Goal: Check status: Check status

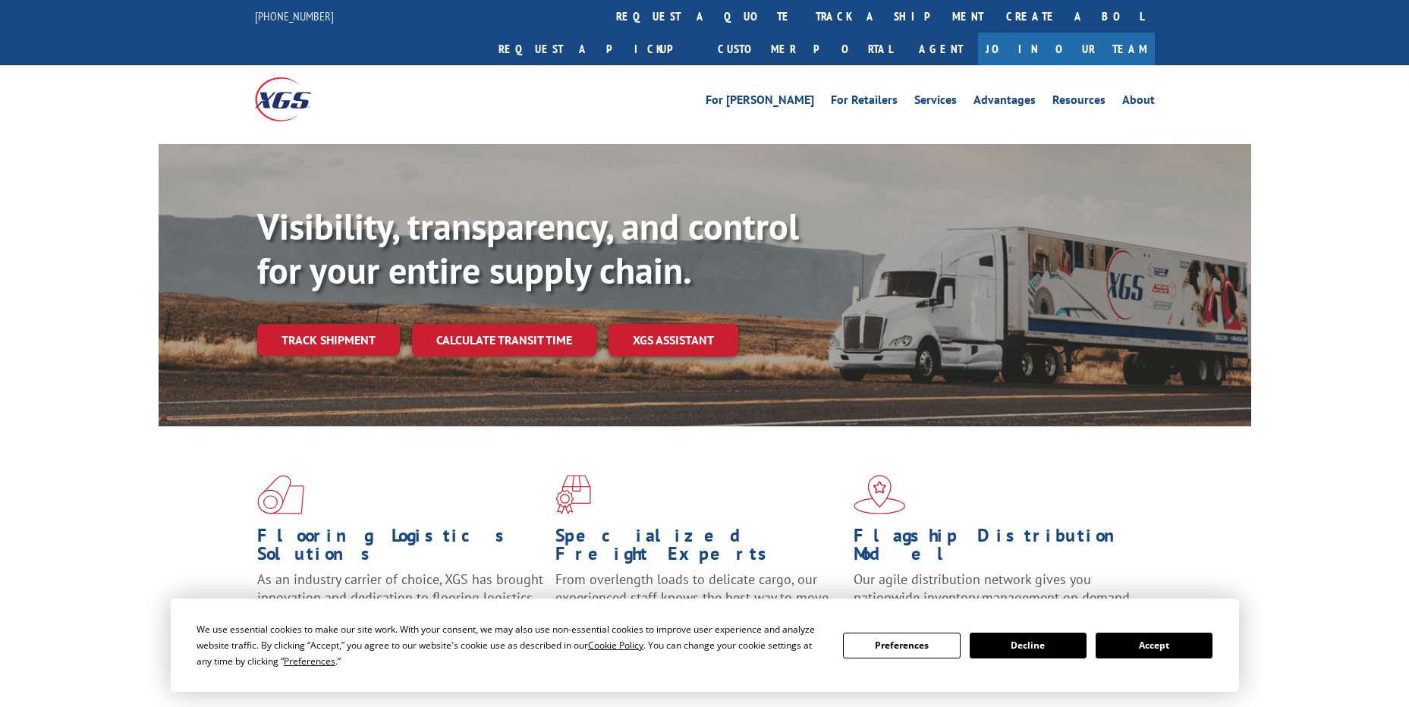
drag, startPoint x: 663, startPoint y: 19, endPoint x: 658, endPoint y: 35, distance: 16.6
click at [804, 19] on link "track a shipment" at bounding box center [899, 16] width 190 height 33
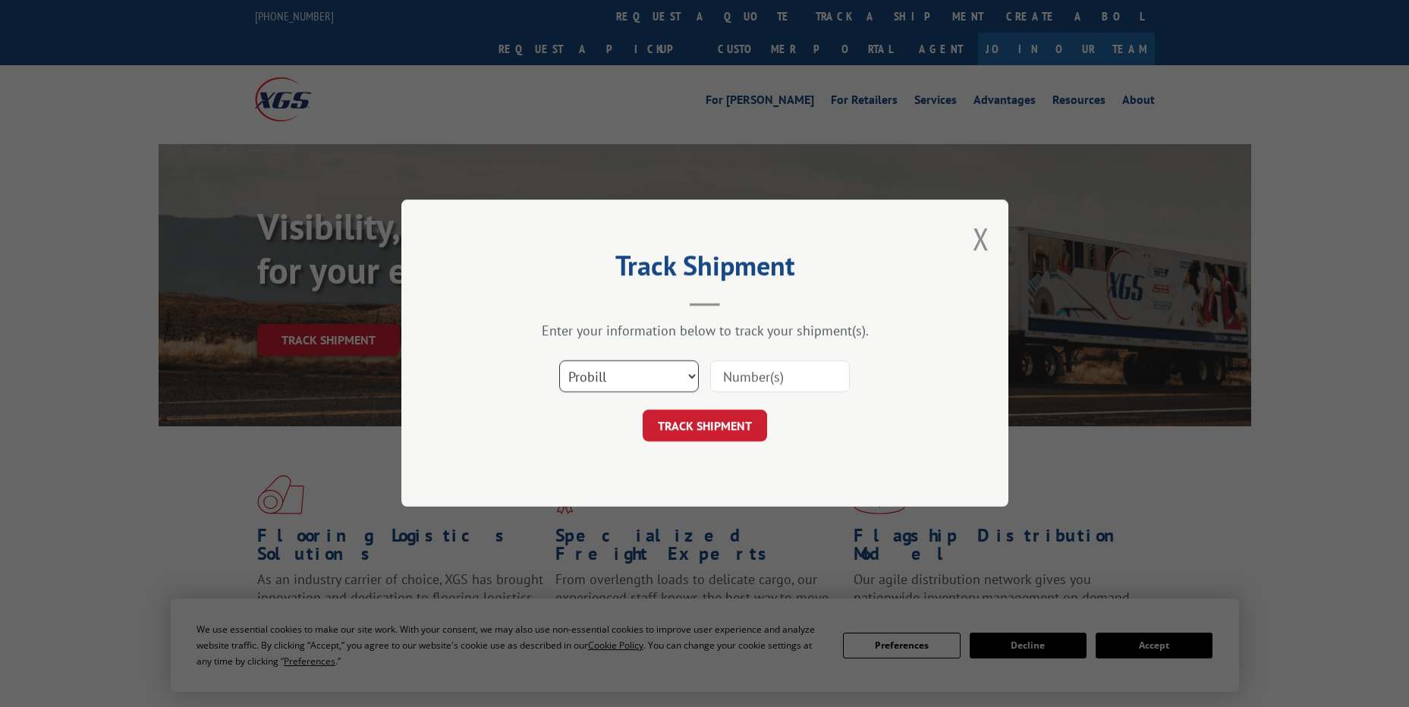
drag, startPoint x: 613, startPoint y: 373, endPoint x: 613, endPoint y: 393, distance: 19.7
click at [613, 373] on select "Select category... Probill BOL PO" at bounding box center [629, 377] width 140 height 32
click at [559, 361] on select "Select category... Probill BOL PO" at bounding box center [629, 377] width 140 height 32
click at [618, 385] on select "Select category... Probill BOL PO" at bounding box center [629, 377] width 140 height 32
select select "po"
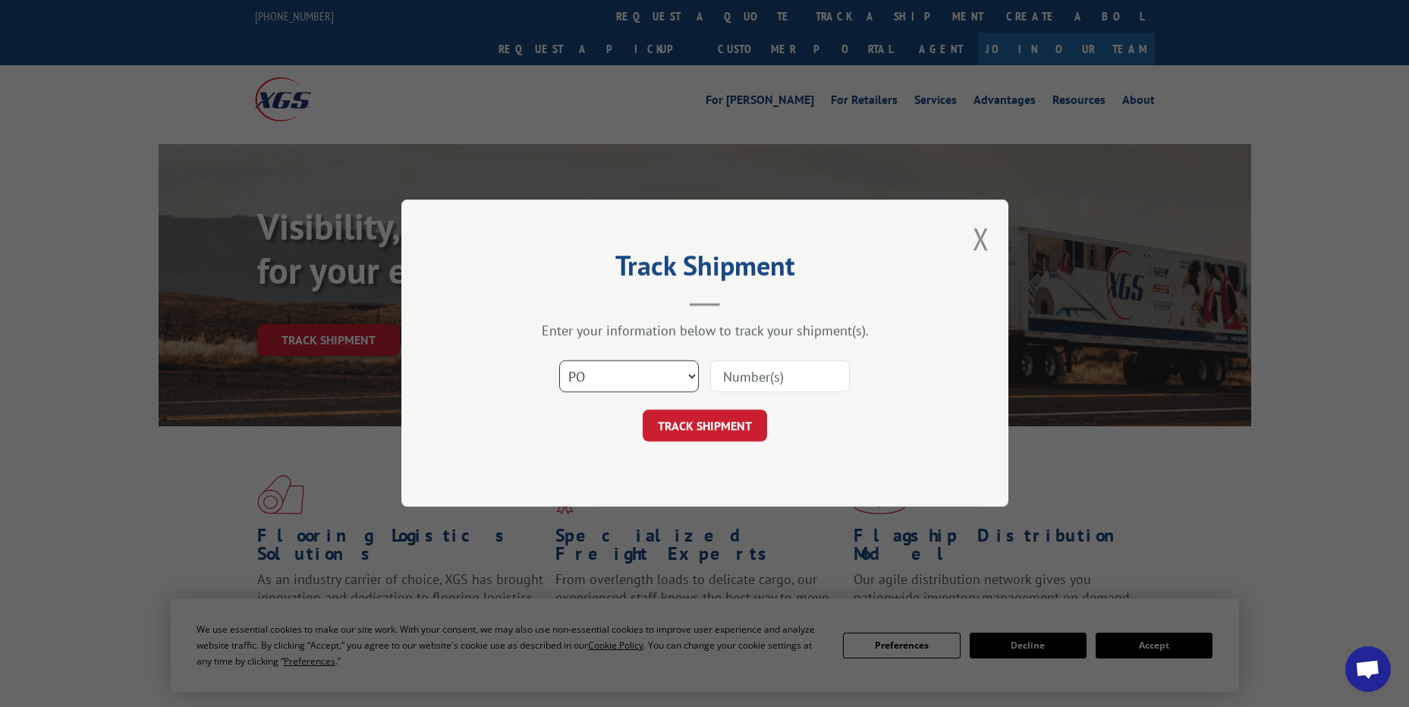
click at [559, 361] on select "Select category... Probill BOL PO" at bounding box center [629, 377] width 140 height 32
click at [770, 367] on input at bounding box center [780, 377] width 140 height 32
paste input "07527343"
type input "07527343"
click at [725, 400] on div "Select category... Probill BOL PO 07527343" at bounding box center [704, 377] width 455 height 50
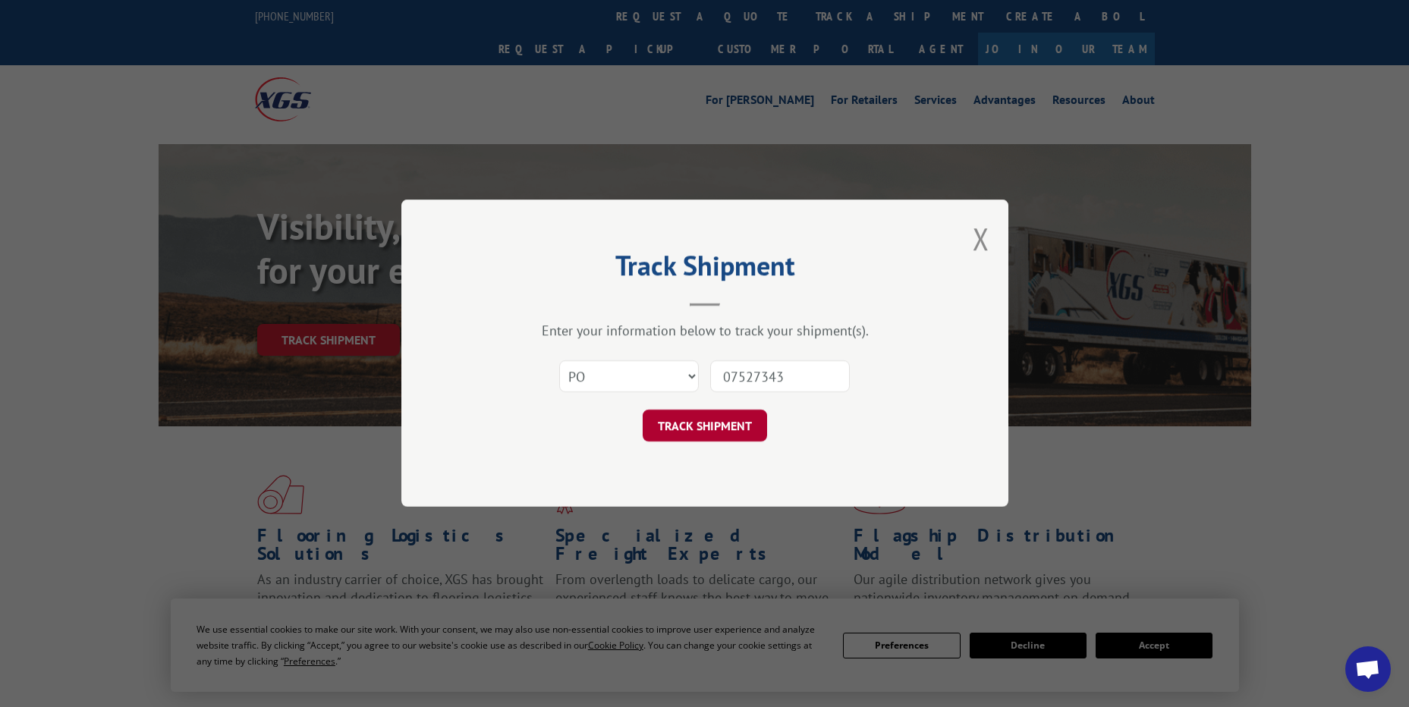
click at [726, 419] on button "TRACK SHIPMENT" at bounding box center [705, 426] width 124 height 32
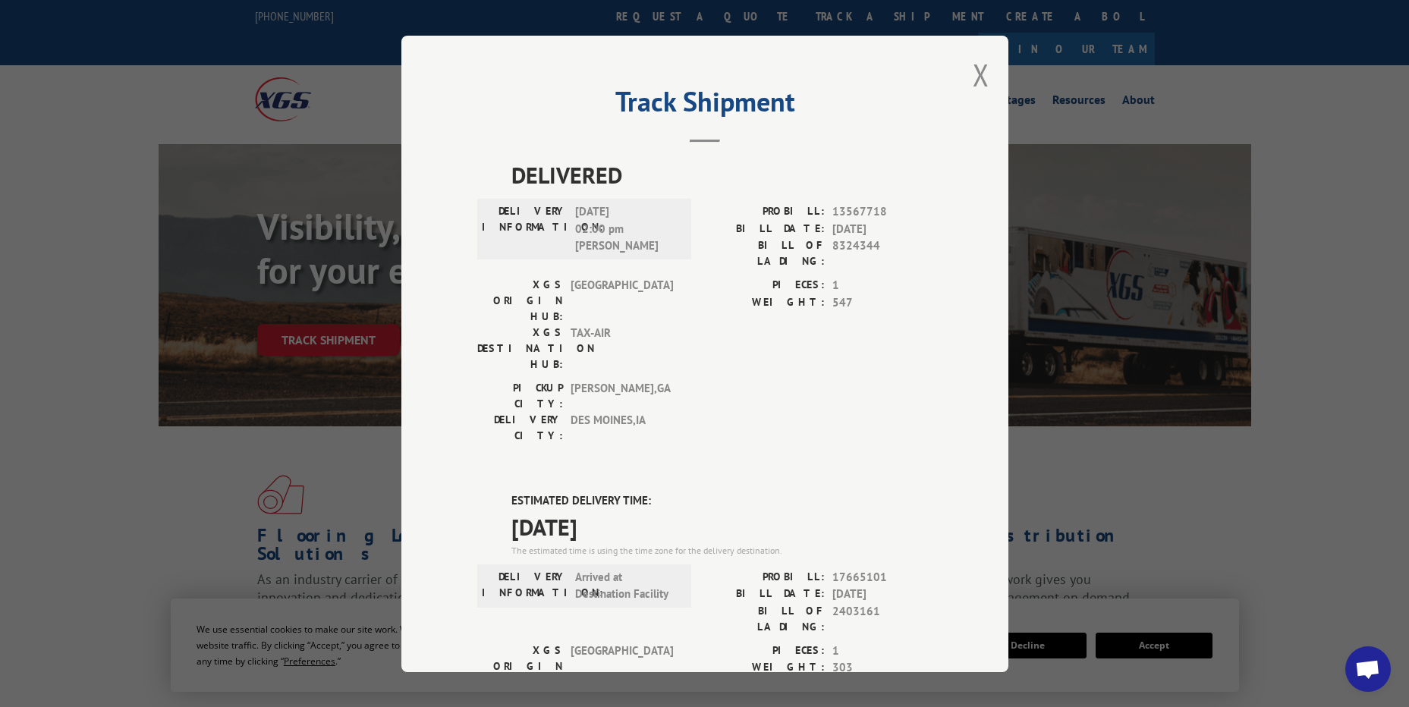
scroll to position [294, 0]
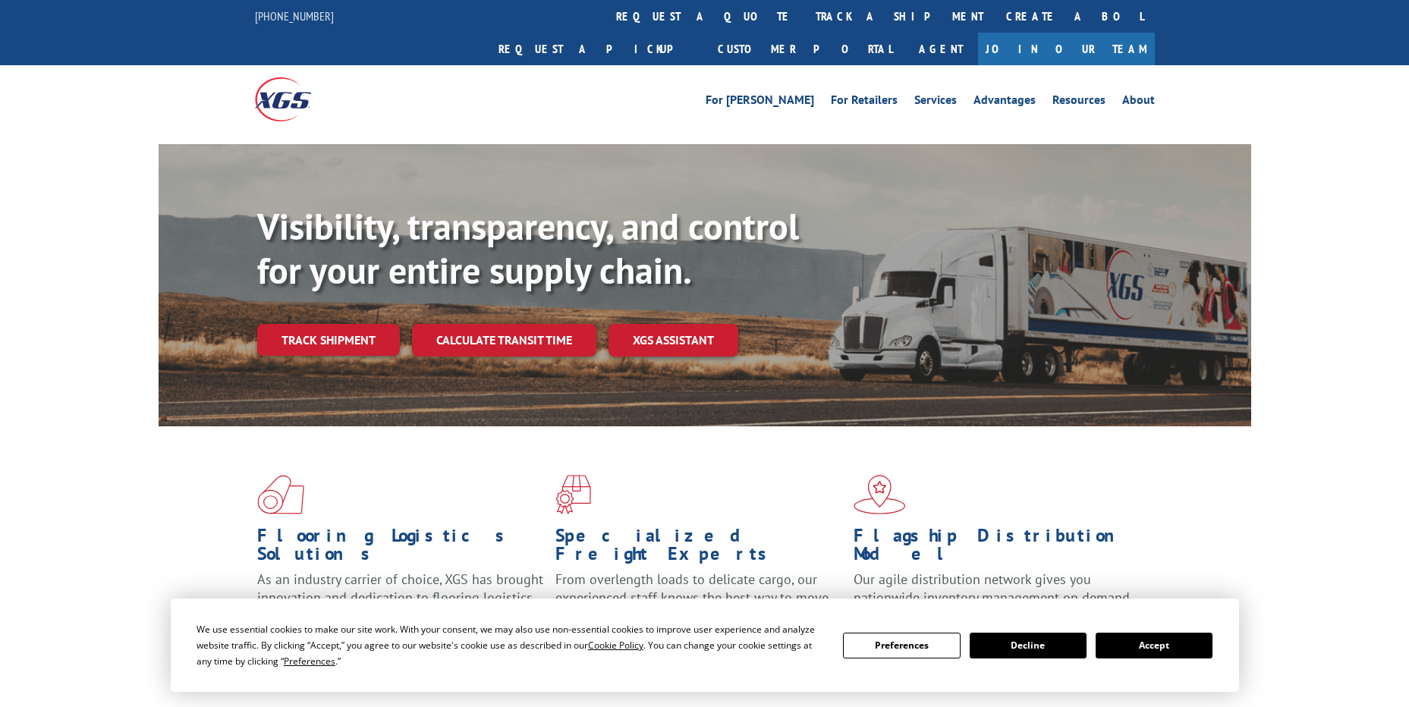
click at [804, 24] on link "track a shipment" at bounding box center [899, 16] width 190 height 33
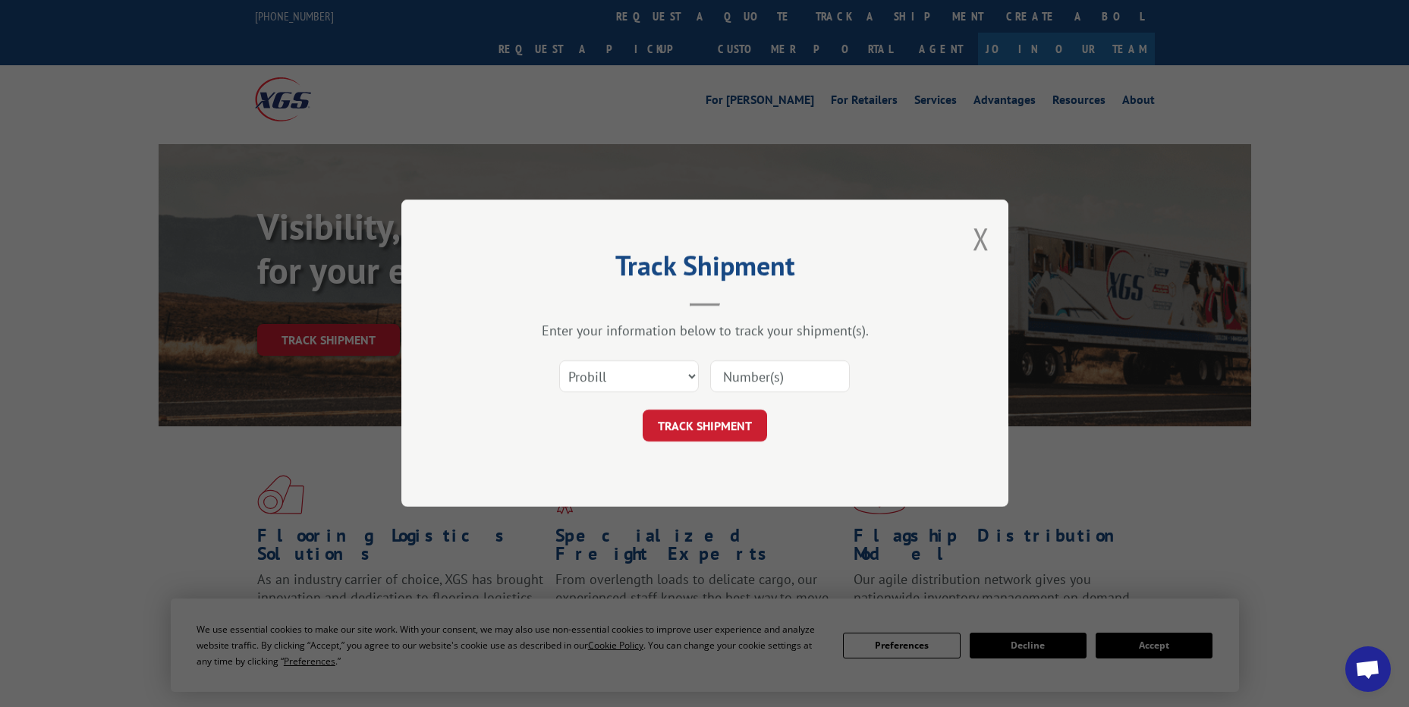
click at [605, 395] on div "Select category... Probill BOL PO" at bounding box center [704, 377] width 455 height 50
click at [617, 366] on select "Select category... Probill BOL PO" at bounding box center [629, 377] width 140 height 32
select select "po"
click at [559, 361] on select "Select category... Probill BOL PO" at bounding box center [629, 377] width 140 height 32
click at [749, 374] on input at bounding box center [780, 377] width 140 height 32
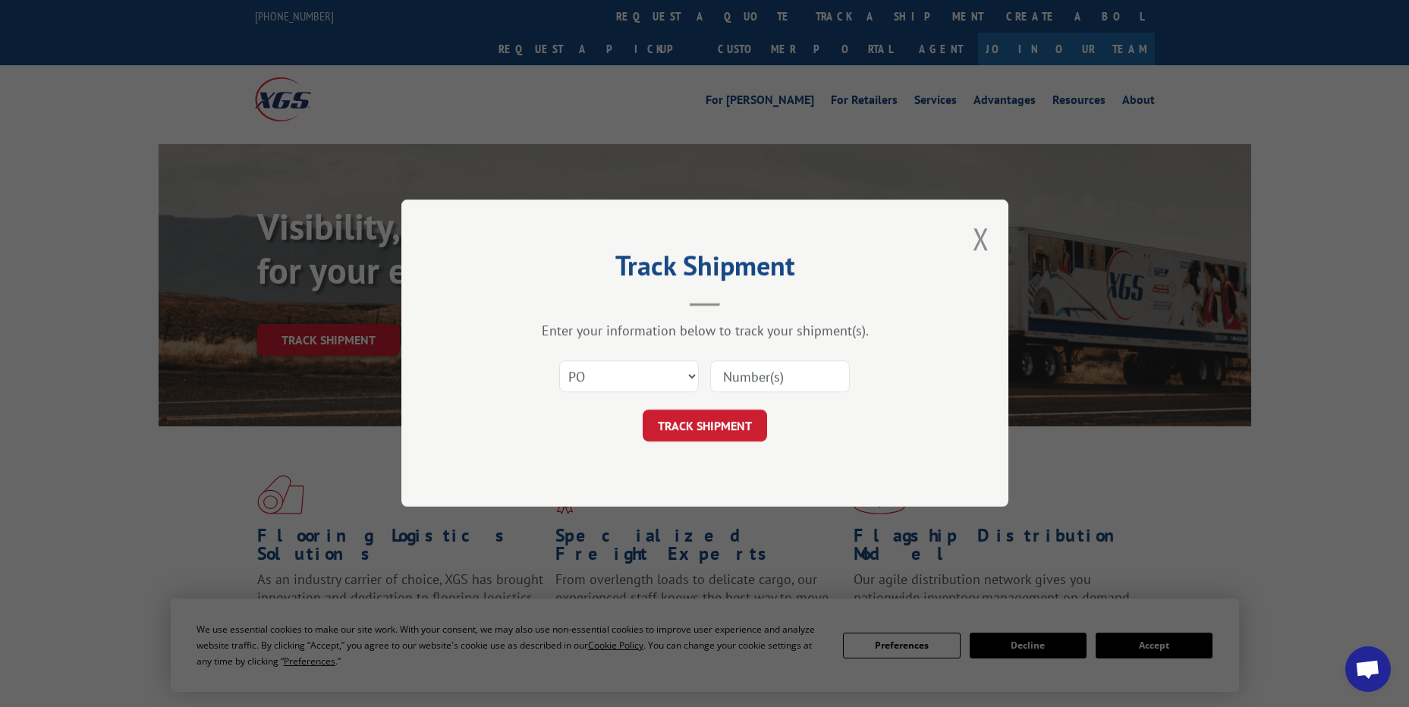
paste input "18541480"
type input "18541480"
click at [715, 423] on button "TRACK SHIPMENT" at bounding box center [705, 426] width 124 height 32
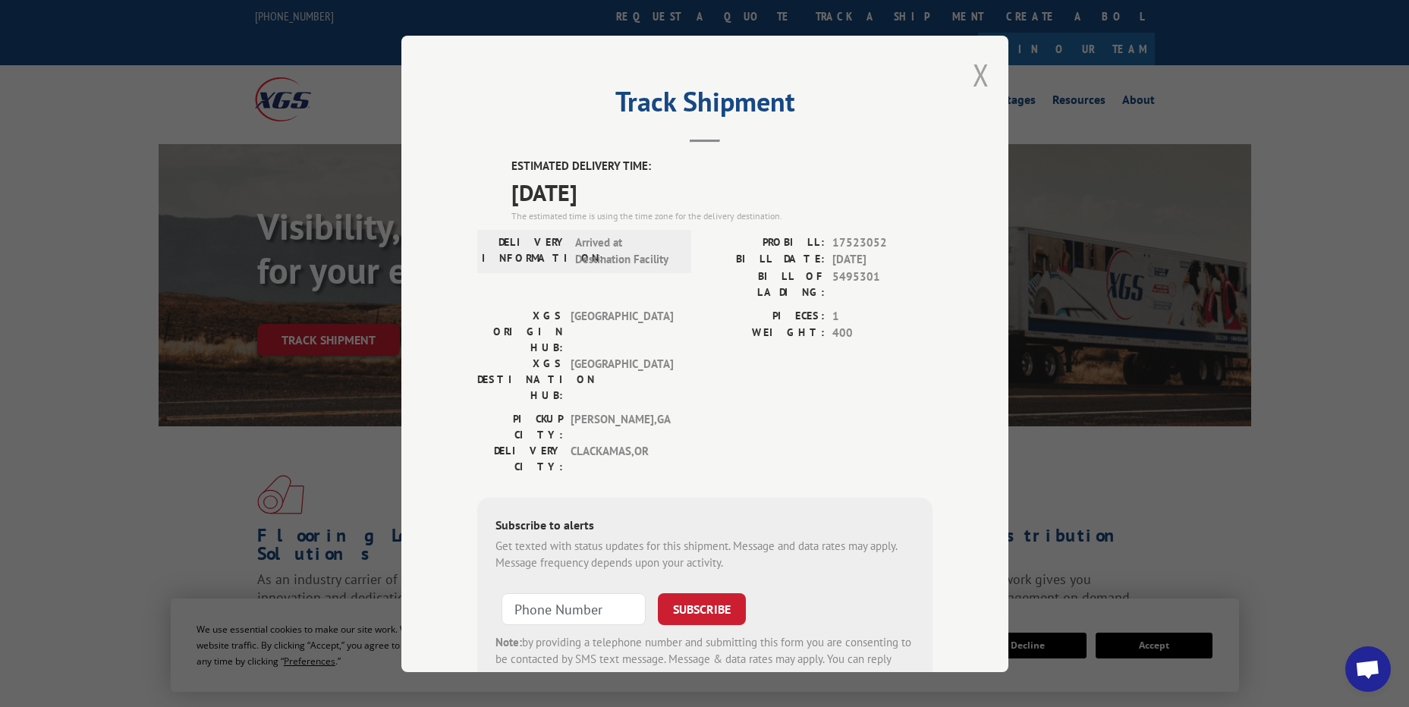
drag, startPoint x: 974, startPoint y: 71, endPoint x: 963, endPoint y: 71, distance: 11.4
click at [972, 71] on button "Close modal" at bounding box center [980, 75] width 17 height 40
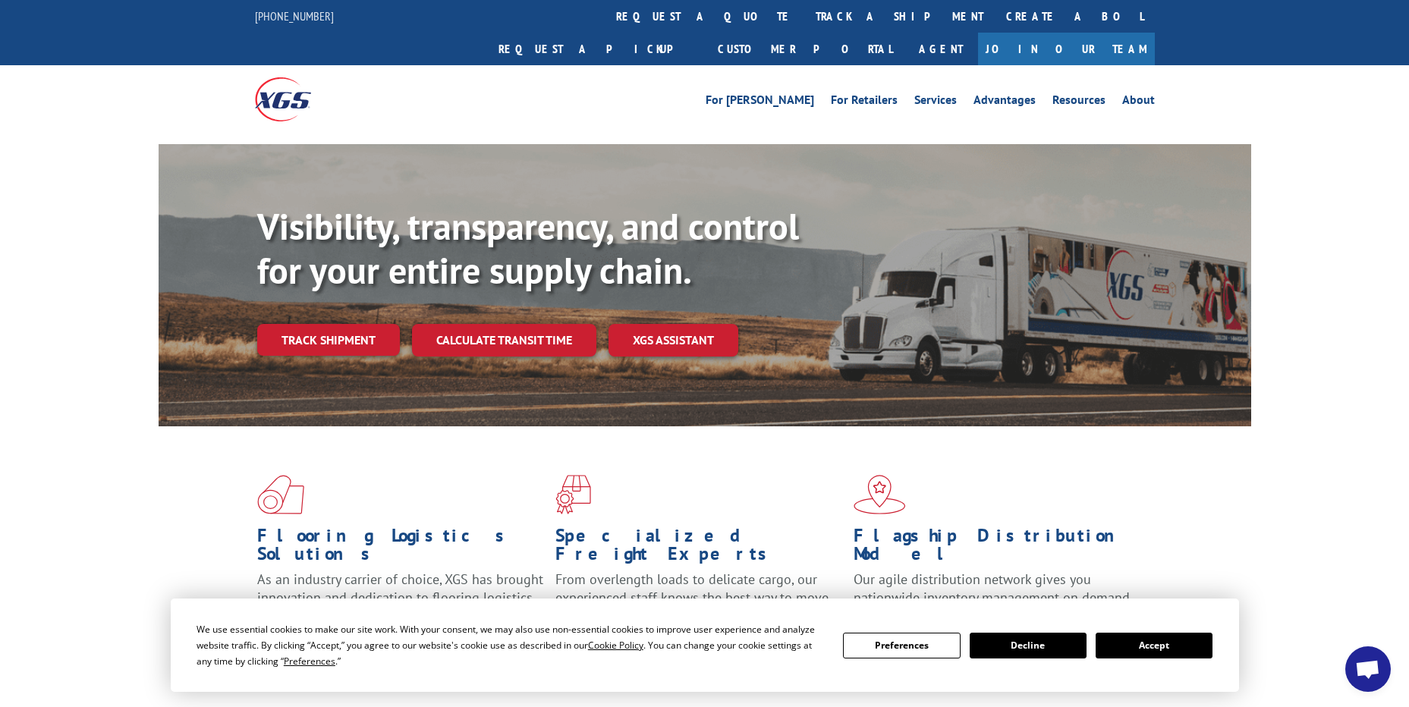
drag, startPoint x: 650, startPoint y: 25, endPoint x: 629, endPoint y: 66, distance: 46.1
click at [804, 25] on link "track a shipment" at bounding box center [899, 16] width 190 height 33
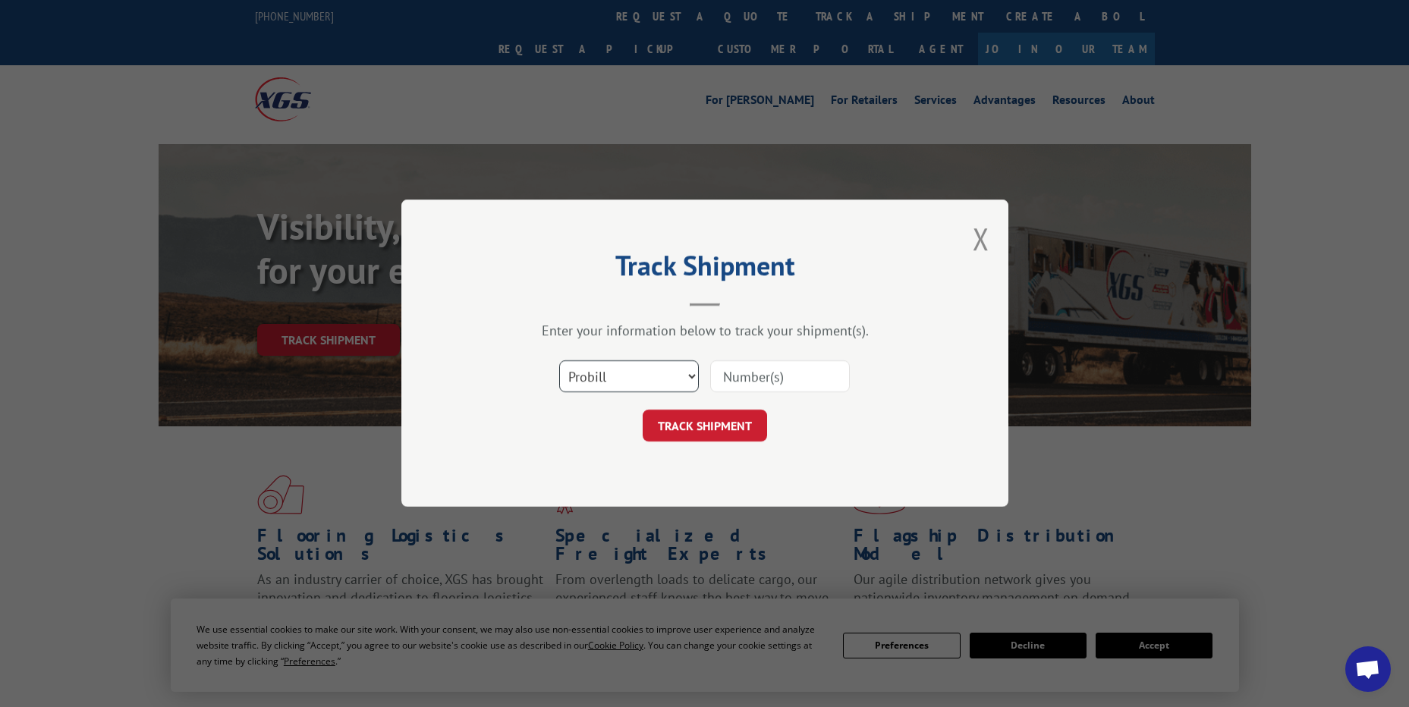
click at [614, 386] on select "Select category... Probill BOL PO" at bounding box center [629, 377] width 140 height 32
select select "po"
click at [559, 361] on select "Select category... Probill BOL PO" at bounding box center [629, 377] width 140 height 32
click at [780, 378] on input at bounding box center [780, 377] width 140 height 32
paste input "38521078"
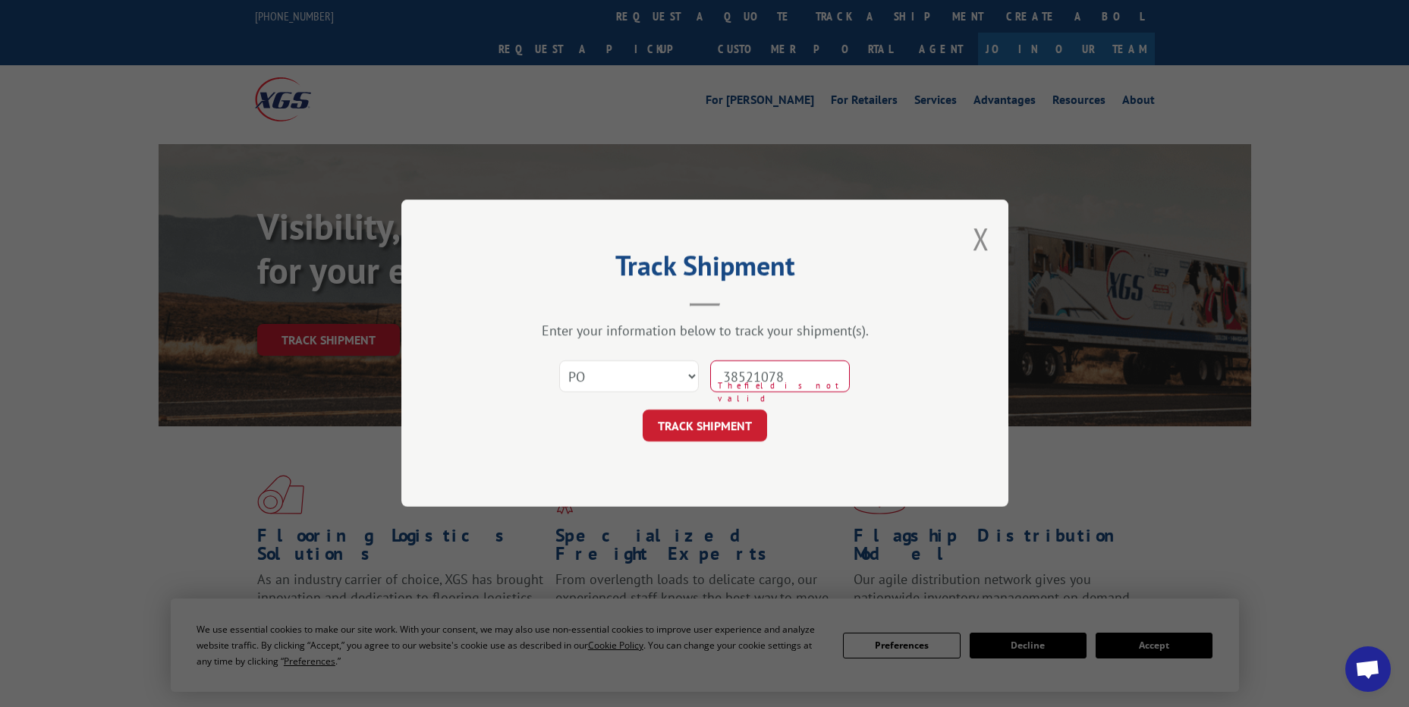
click at [738, 367] on input "38521078" at bounding box center [780, 377] width 140 height 32
click at [749, 382] on input "38521078" at bounding box center [780, 377] width 140 height 32
type input "38521078"
click at [712, 427] on button "TRACK SHIPMENT" at bounding box center [705, 426] width 124 height 32
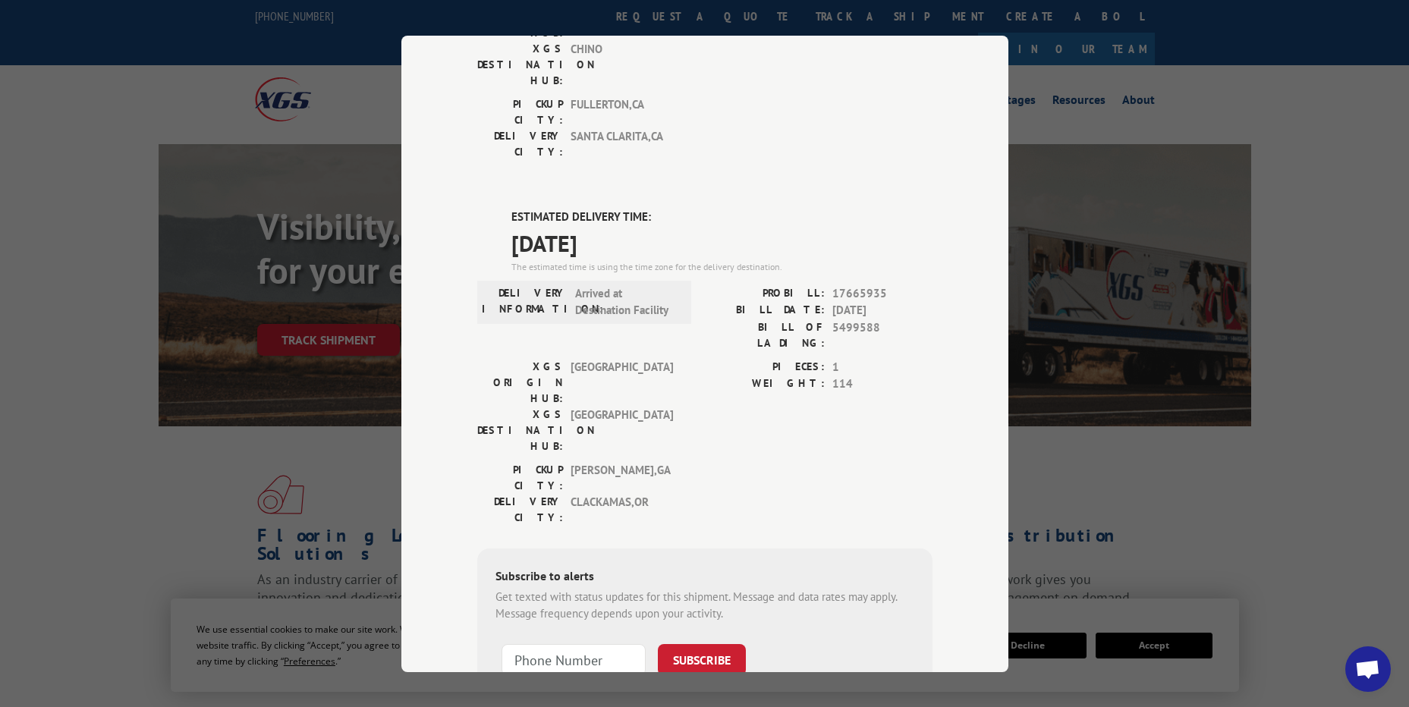
scroll to position [290, 0]
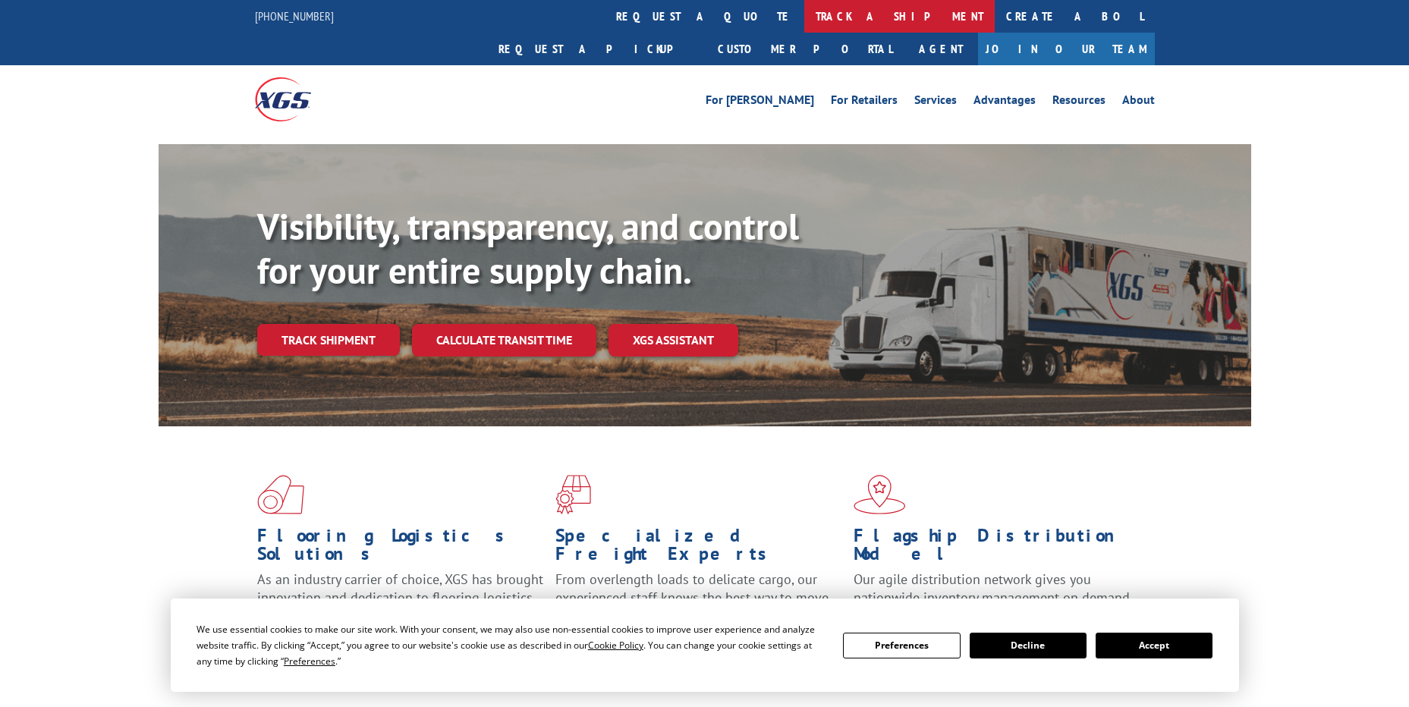
click at [804, 17] on link "track a shipment" at bounding box center [899, 16] width 190 height 33
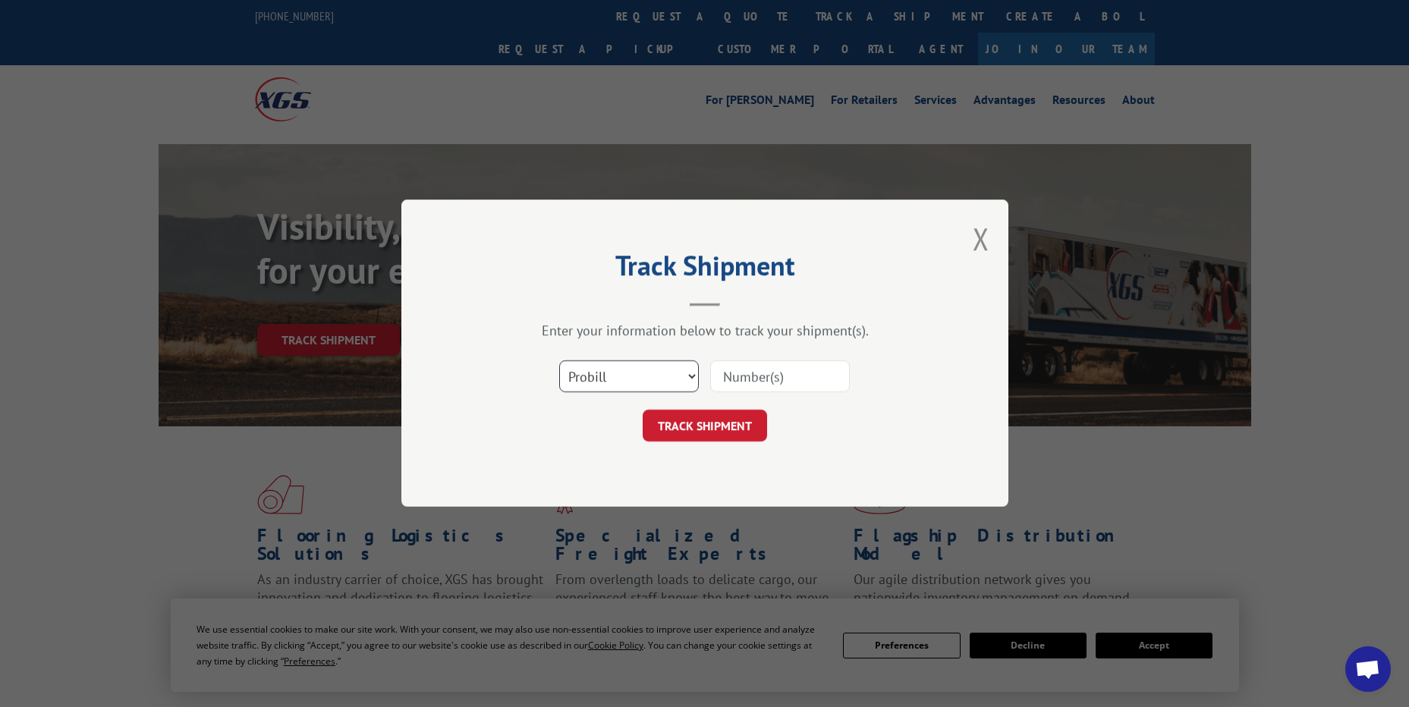
drag, startPoint x: 631, startPoint y: 369, endPoint x: 626, endPoint y: 394, distance: 25.6
click at [631, 369] on select "Select category... Probill BOL PO" at bounding box center [629, 377] width 140 height 32
select select "po"
click at [559, 361] on select "Select category... Probill BOL PO" at bounding box center [629, 377] width 140 height 32
click at [771, 377] on input at bounding box center [780, 377] width 140 height 32
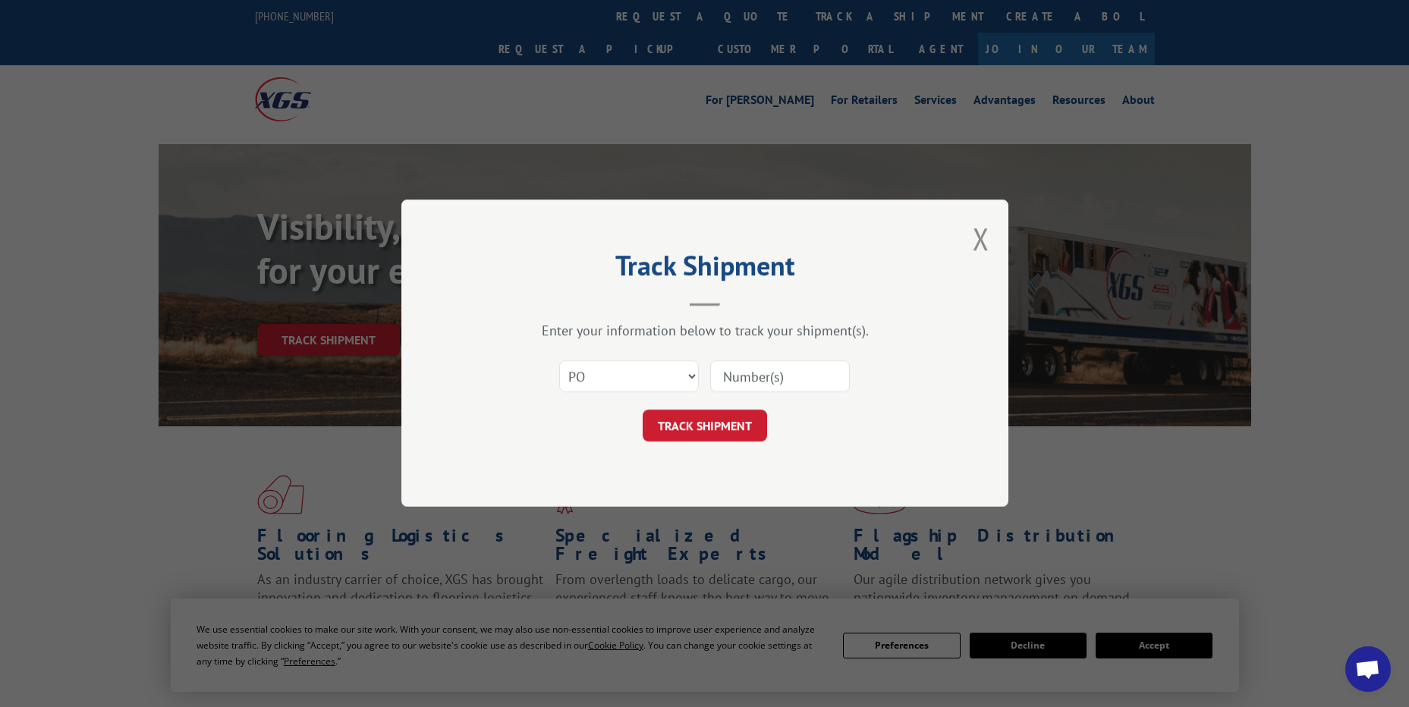
paste input "18512728"
type input "18512728"
click at [718, 400] on div "Select category... Probill BOL PO 18512728" at bounding box center [704, 377] width 455 height 50
click at [716, 414] on button "TRACK SHIPMENT" at bounding box center [705, 426] width 124 height 32
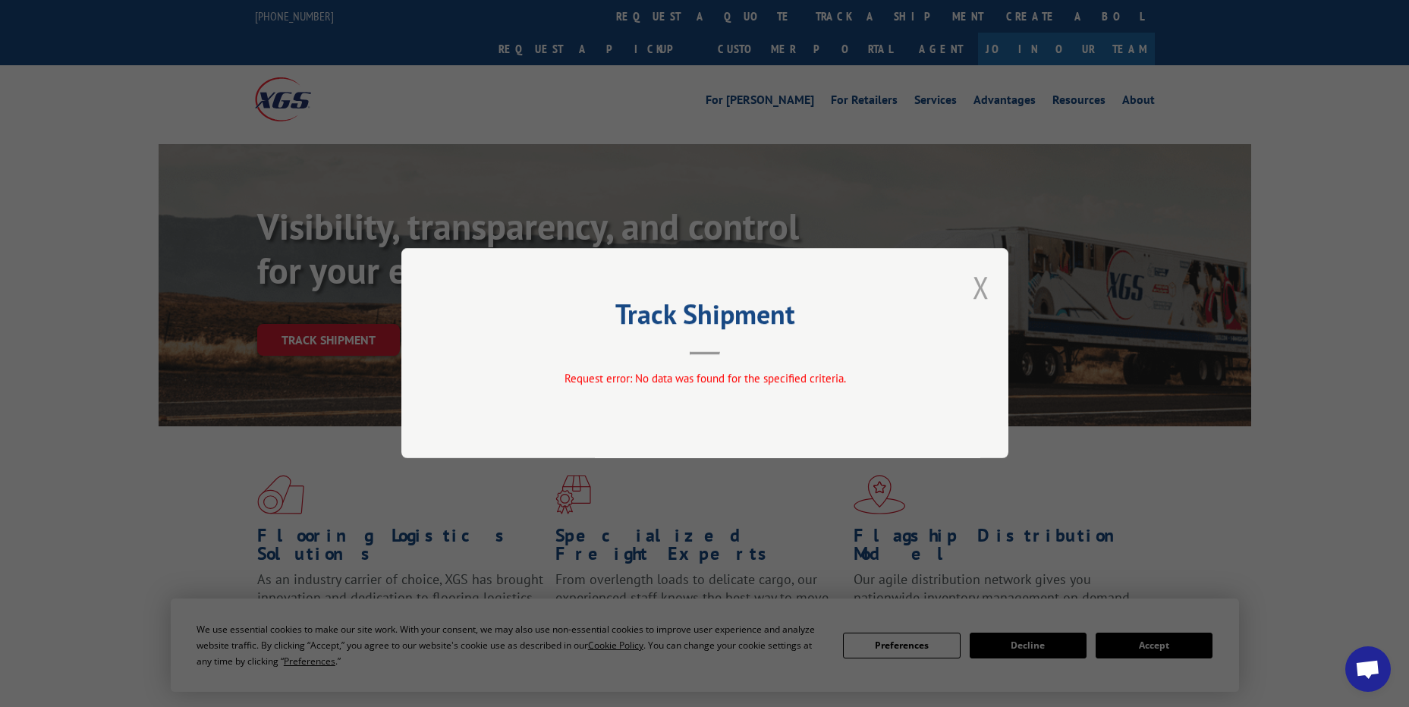
click at [987, 297] on button "Close modal" at bounding box center [980, 287] width 17 height 40
